Goal: Download file/media

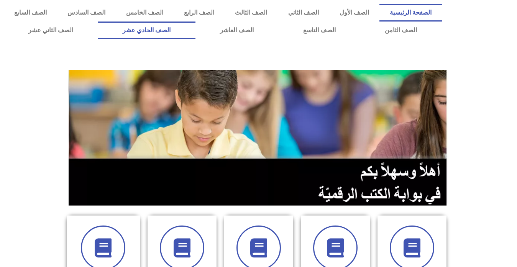
click at [196, 27] on link "الصف الحادي عشر" at bounding box center [146, 30] width 97 height 18
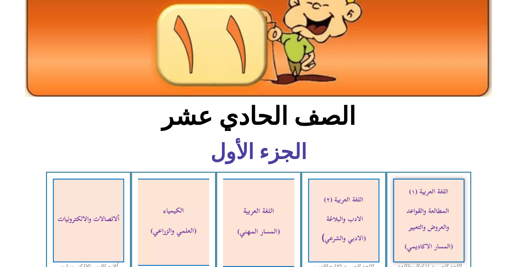
scroll to position [192, 0]
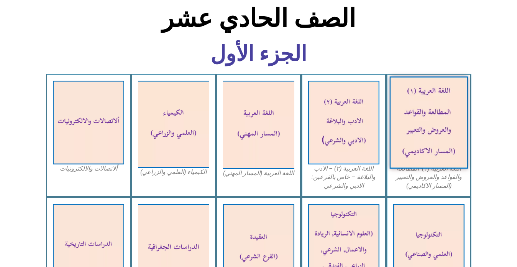
click at [424, 127] on img at bounding box center [429, 122] width 79 height 92
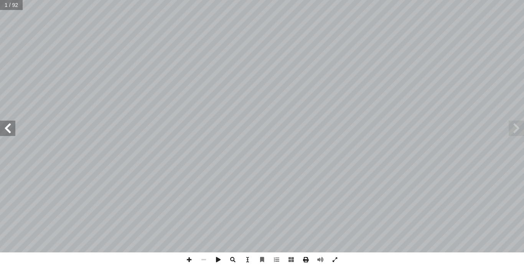
click at [306, 261] on span at bounding box center [305, 259] width 15 height 15
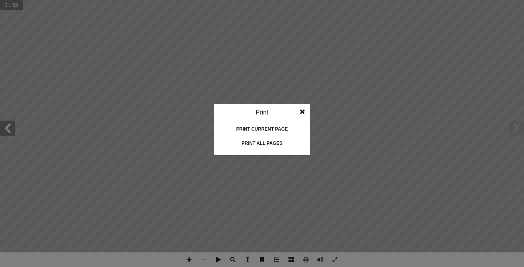
click at [257, 142] on div "Print all pages" at bounding box center [262, 143] width 77 height 12
